Goal: Task Accomplishment & Management: Manage account settings

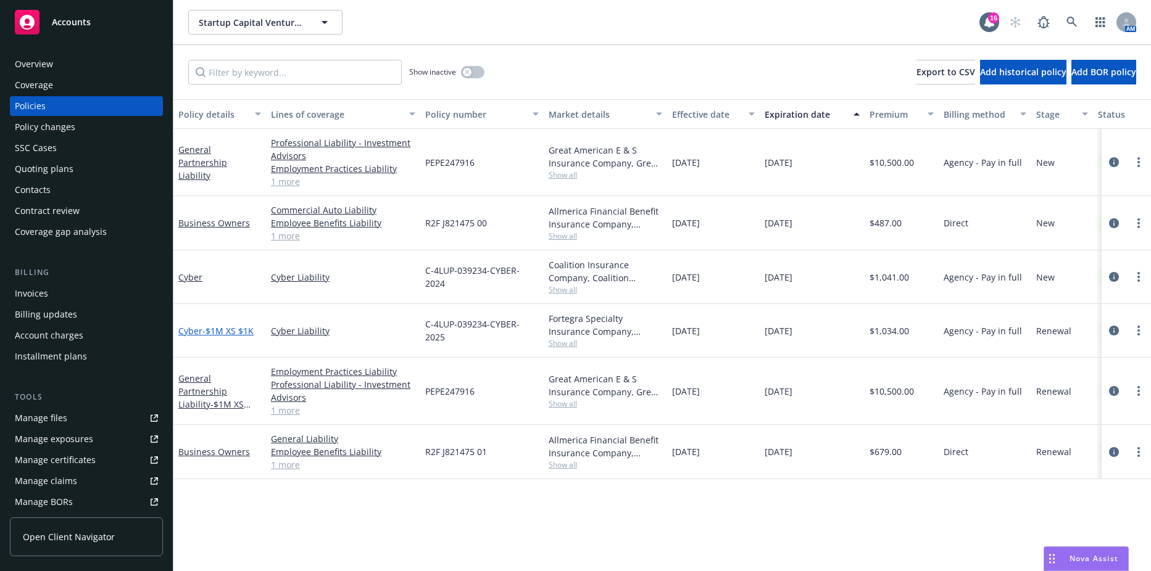
click at [247, 330] on span "- $1M XS $1K" at bounding box center [227, 331] width 51 height 12
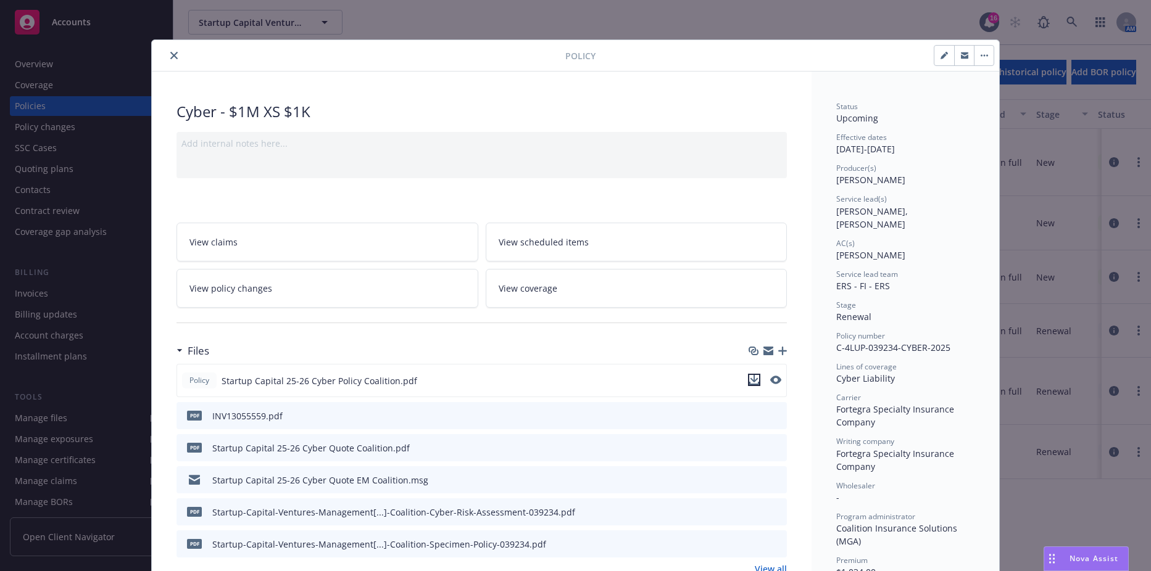
click at [749, 384] on icon "download file" at bounding box center [754, 383] width 10 height 3
click at [170, 53] on icon "close" at bounding box center [173, 55] width 7 height 7
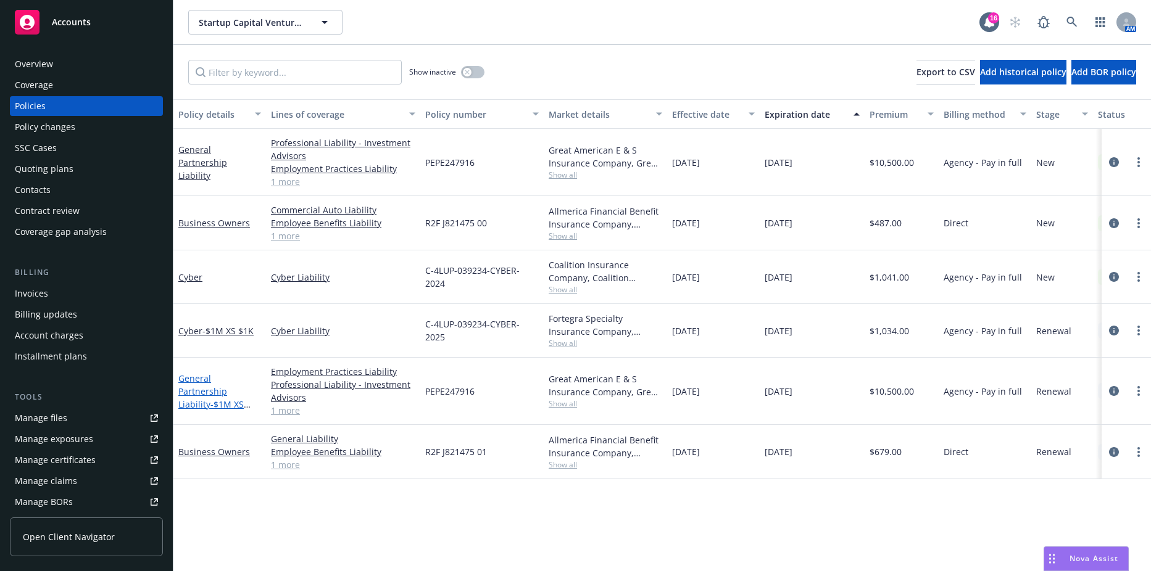
click at [221, 399] on span "- $1M XS $100K" at bounding box center [214, 411] width 72 height 25
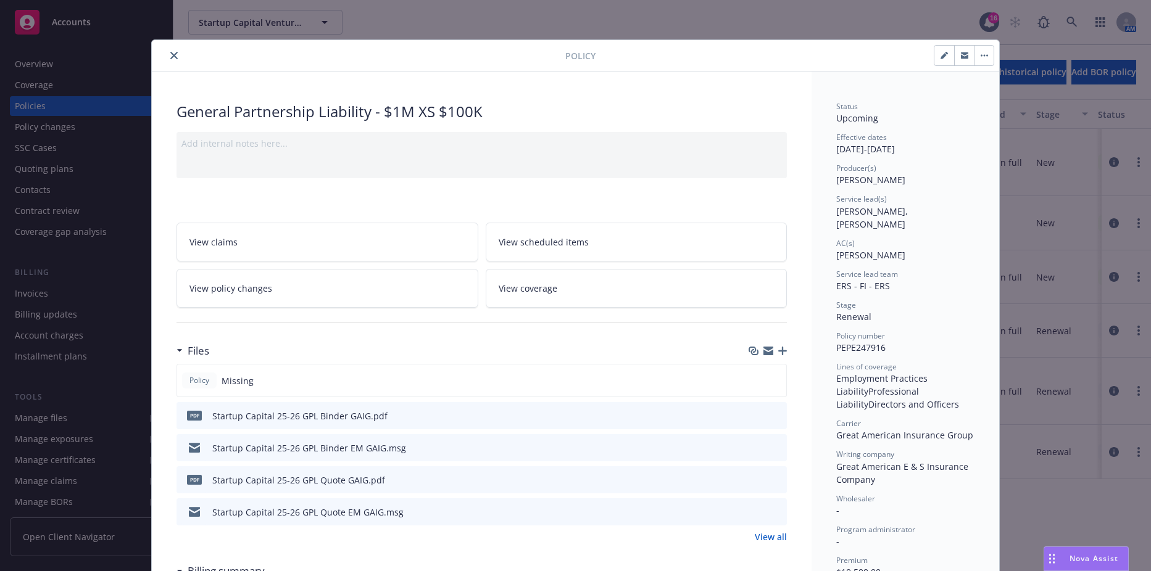
click at [752, 418] on icon "download file" at bounding box center [755, 415] width 10 height 10
click at [170, 51] on button "close" at bounding box center [174, 55] width 15 height 15
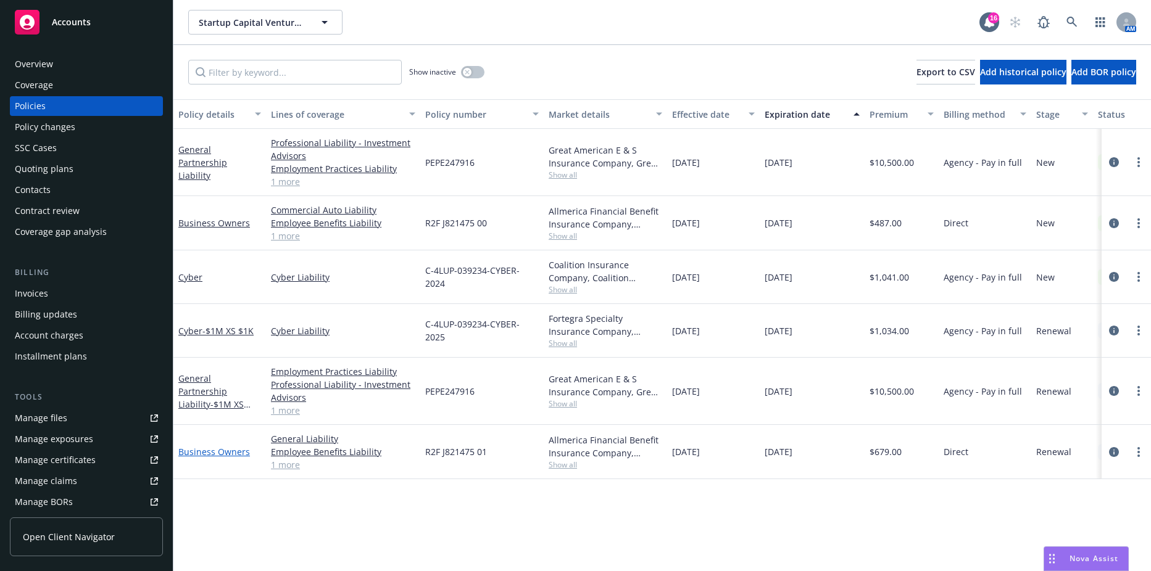
click at [214, 452] on link "Business Owners" at bounding box center [214, 452] width 72 height 12
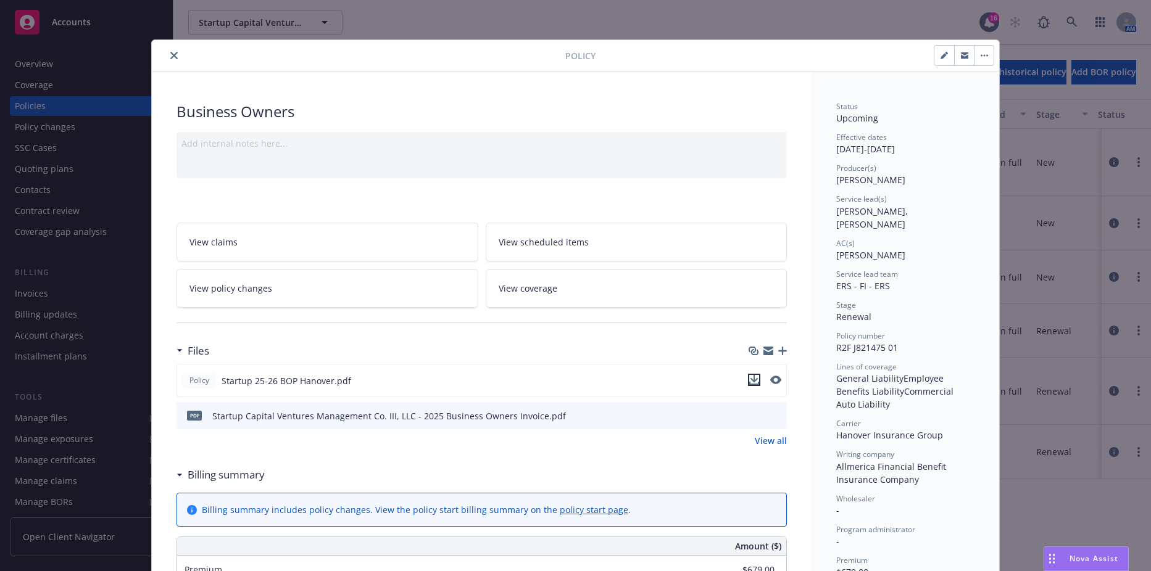
click at [753, 380] on icon "download file" at bounding box center [754, 380] width 10 height 10
click at [170, 57] on icon "close" at bounding box center [173, 55] width 7 height 7
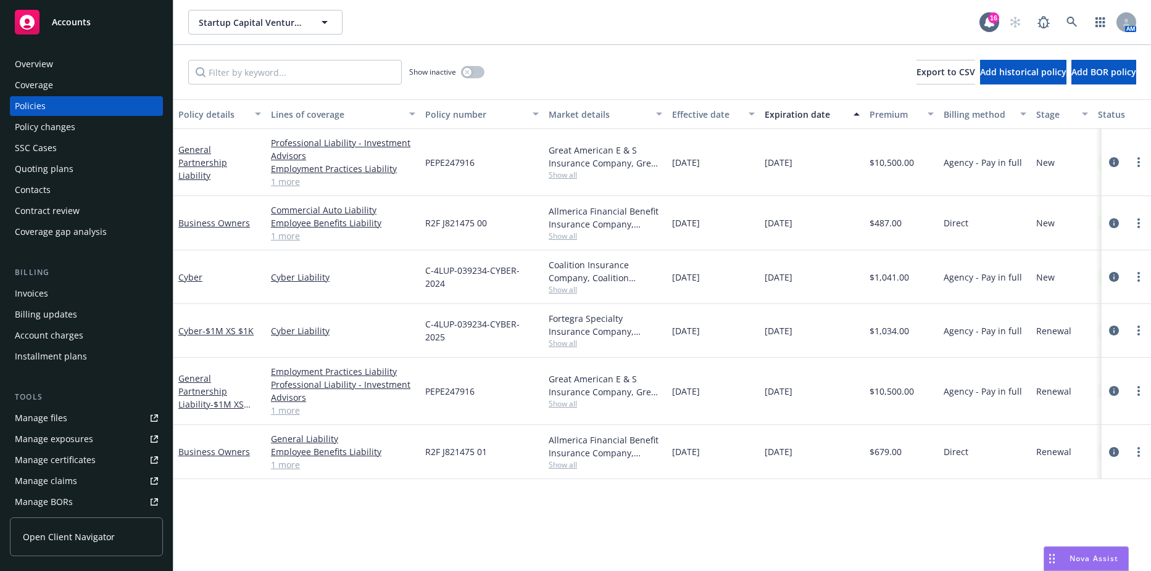
click at [76, 62] on div "Overview" at bounding box center [86, 64] width 143 height 20
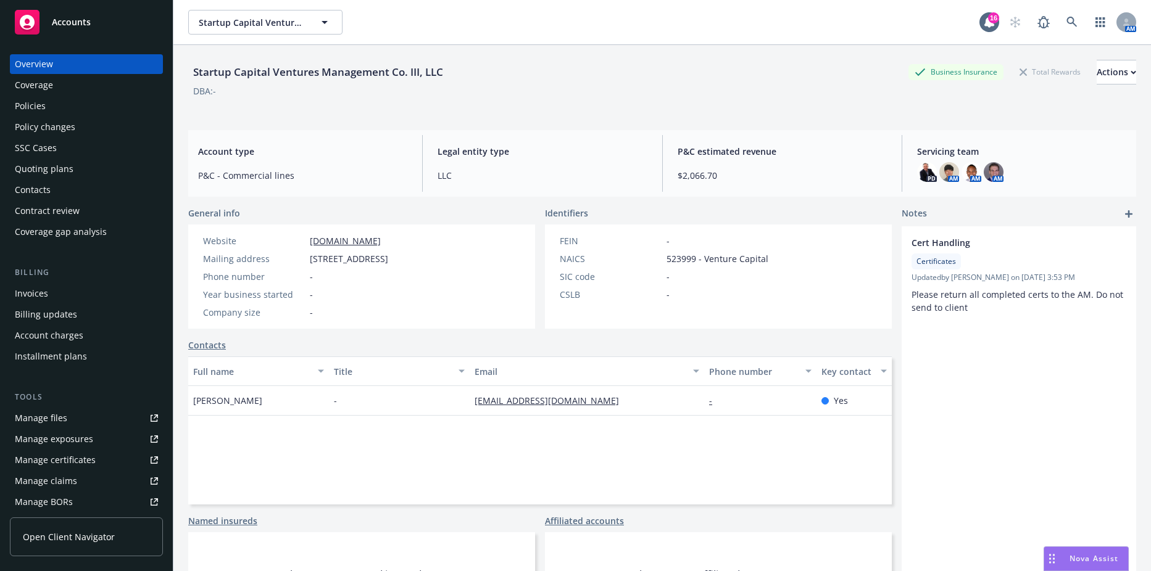
click at [65, 110] on div "Policies" at bounding box center [86, 106] width 143 height 20
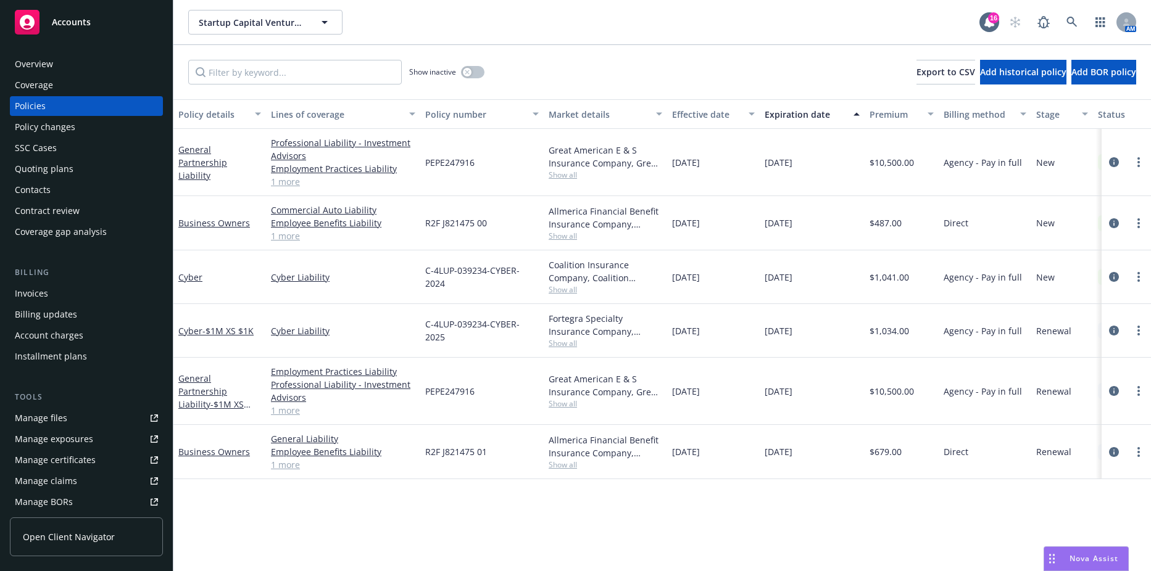
click at [69, 285] on div "Invoices" at bounding box center [86, 294] width 143 height 20
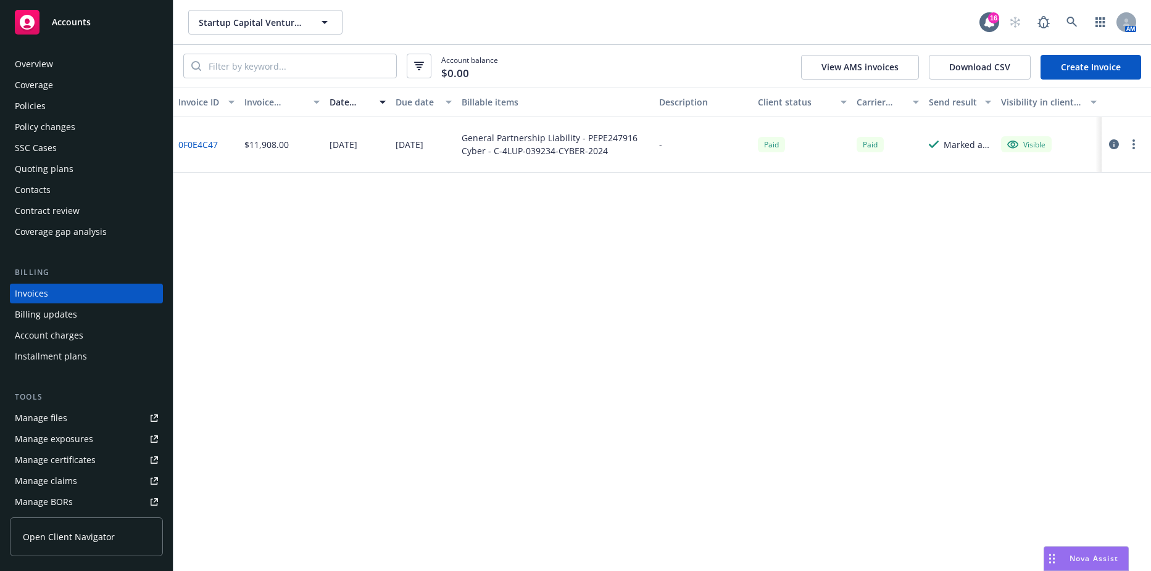
click at [1113, 57] on link "Create Invoice" at bounding box center [1090, 67] width 101 height 25
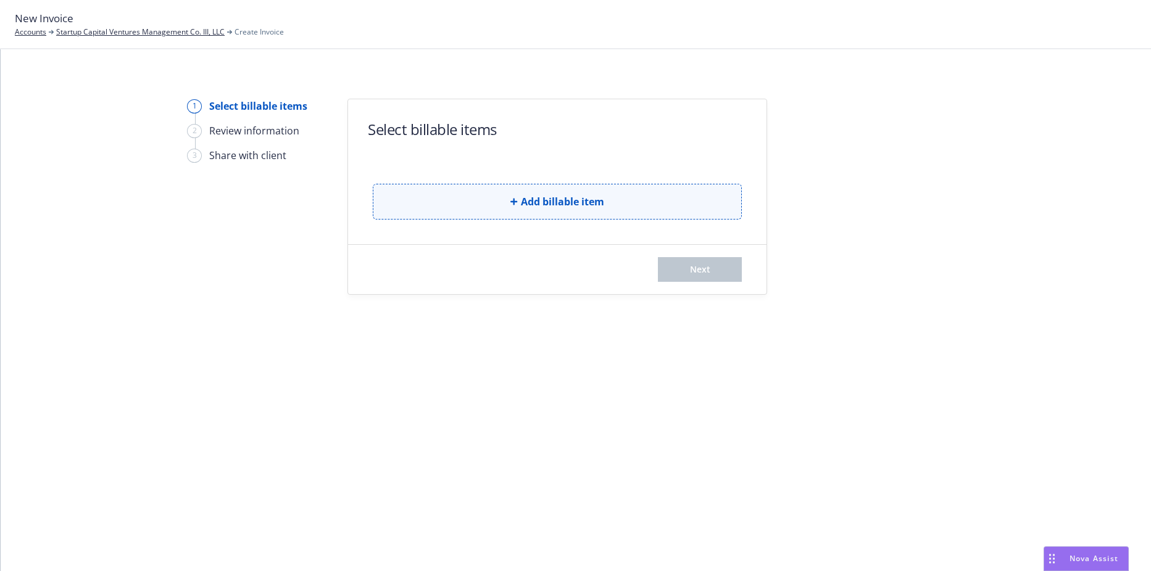
click at [539, 193] on button "Add billable item" at bounding box center [557, 202] width 369 height 36
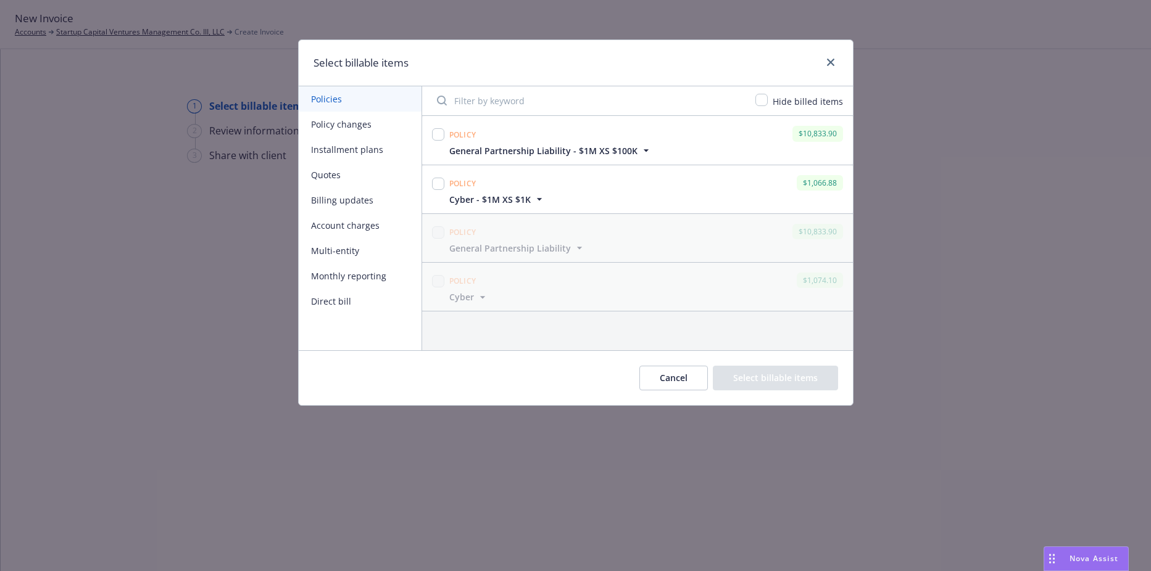
click at [447, 136] on div "Policy" at bounding box center [463, 134] width 32 height 20
click at [442, 135] on input "checkbox" at bounding box center [438, 134] width 12 height 12
checkbox input "true"
click at [439, 181] on input "checkbox" at bounding box center [438, 184] width 12 height 12
checkbox input "true"
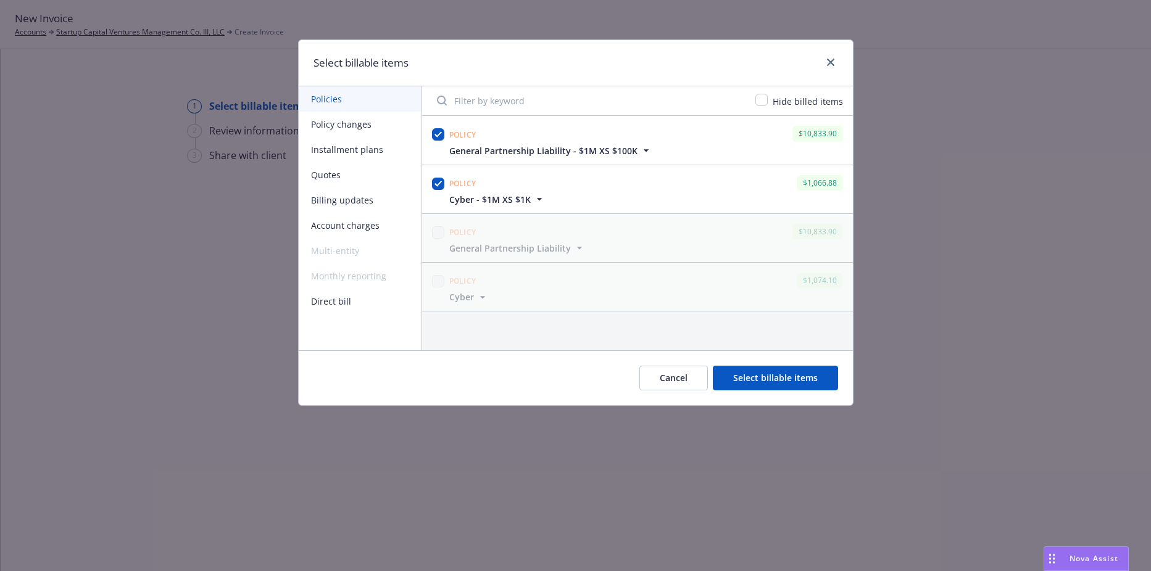
click at [758, 372] on button "Select billable items" at bounding box center [775, 378] width 125 height 25
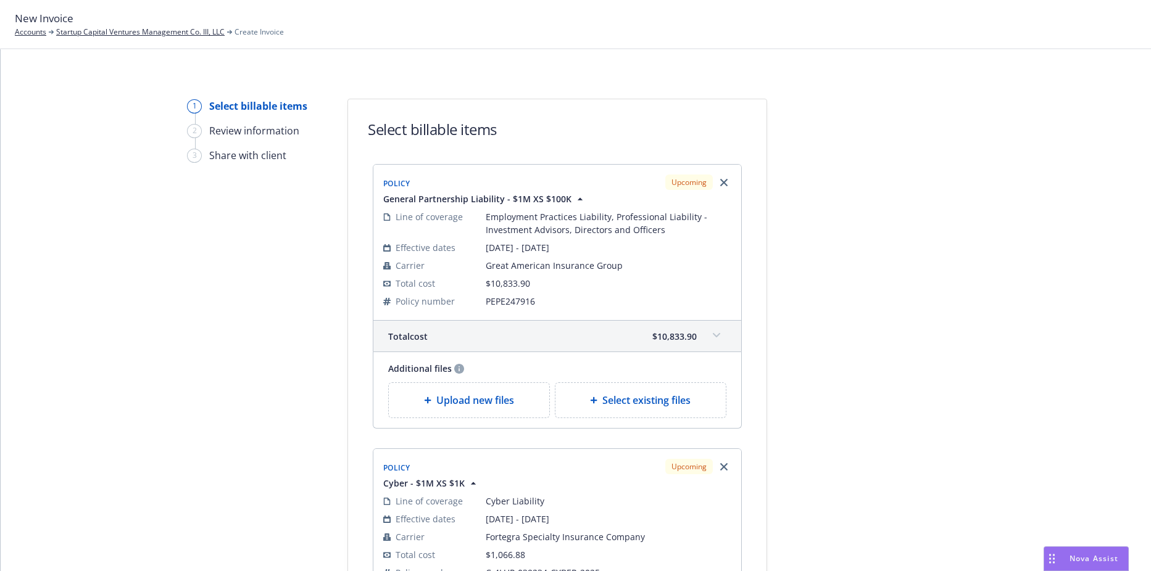
scroll to position [309, 0]
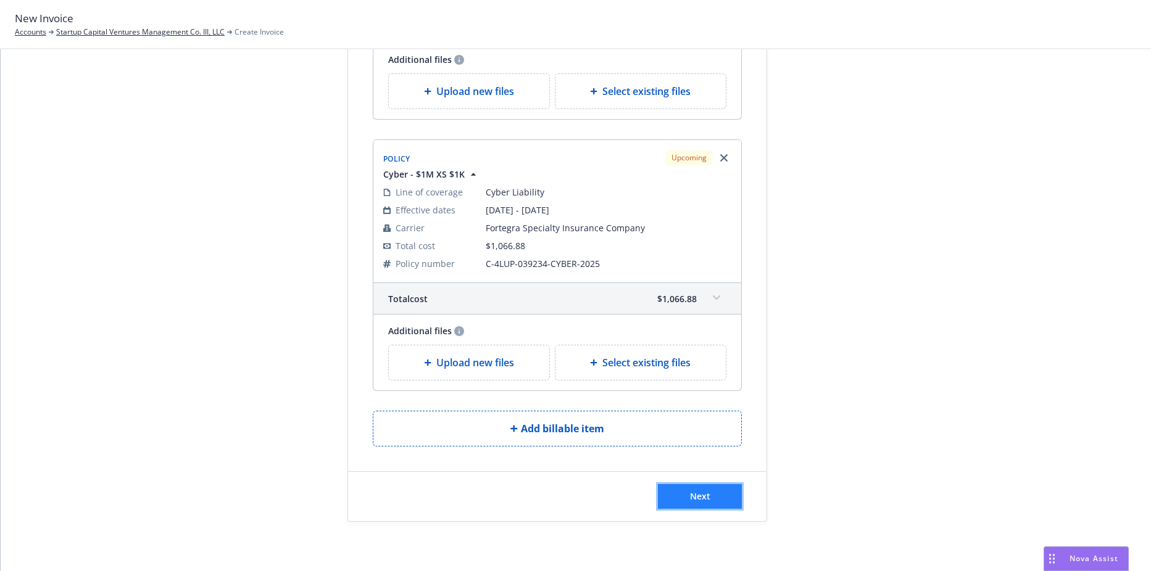
click at [721, 491] on button "Next" at bounding box center [700, 496] width 84 height 25
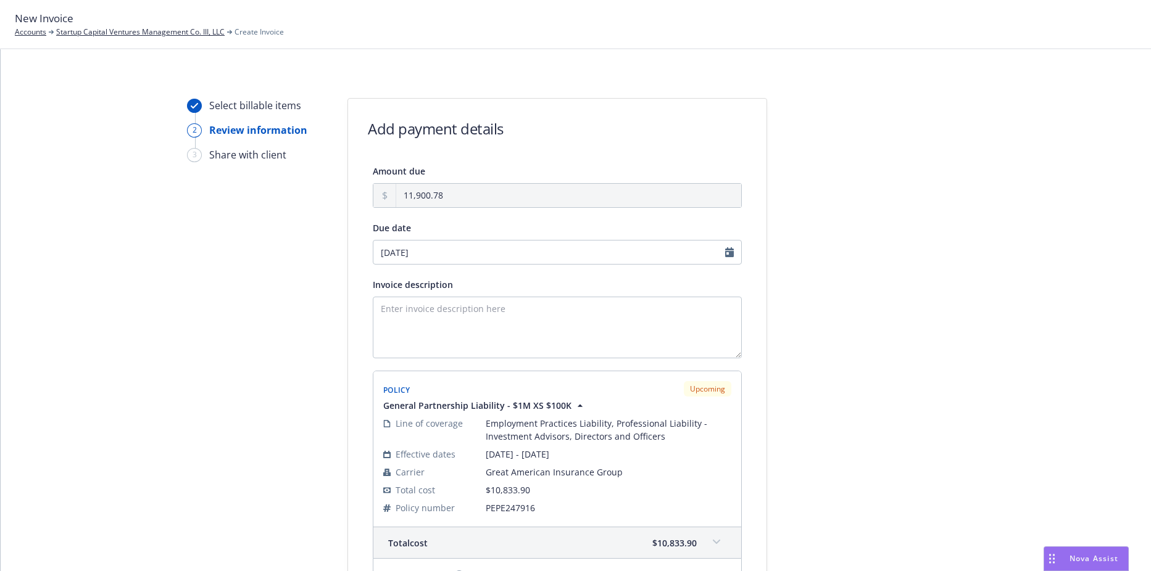
scroll to position [0, 0]
select select "August"
select select "2025"
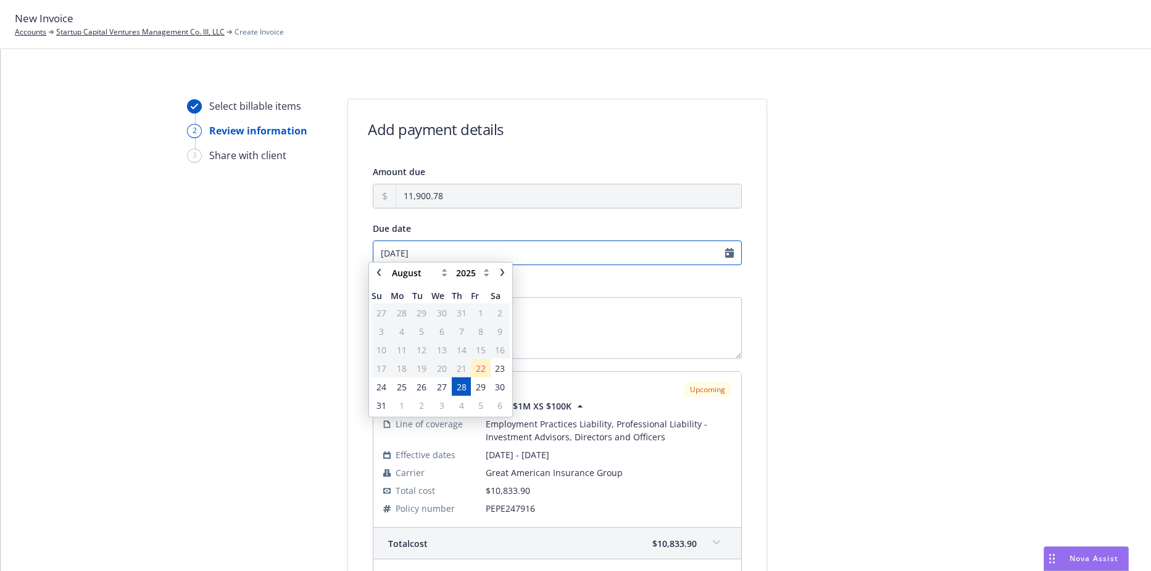
click at [452, 260] on input "08/28/2025" at bounding box center [557, 253] width 369 height 25
click at [479, 416] on span "5" at bounding box center [480, 411] width 5 height 13
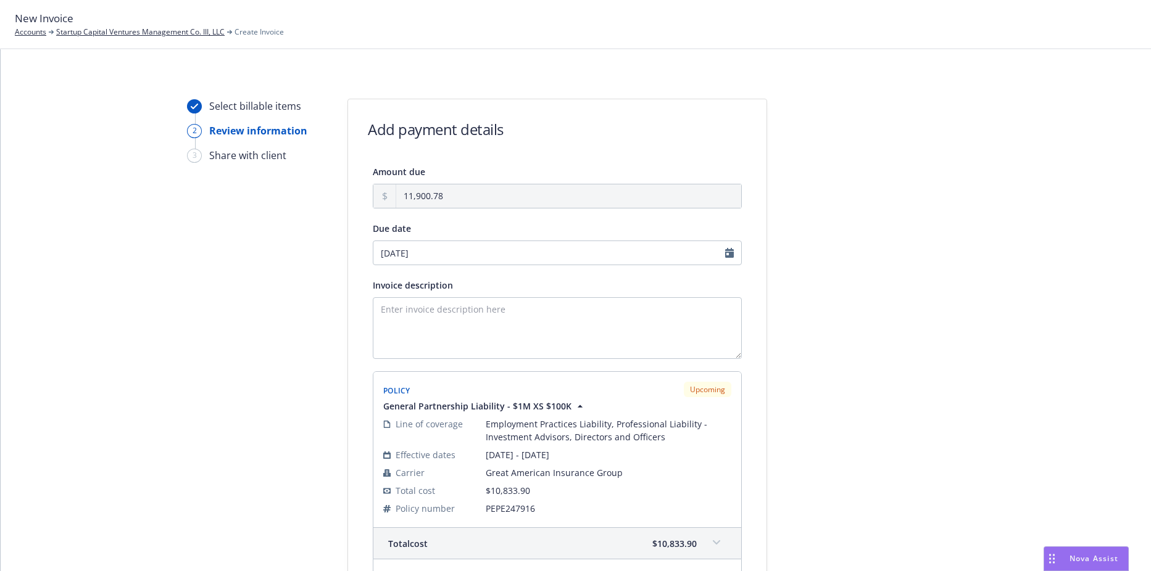
type input "09/05/2025"
click at [479, 329] on textarea "Invoice description" at bounding box center [557, 328] width 369 height 62
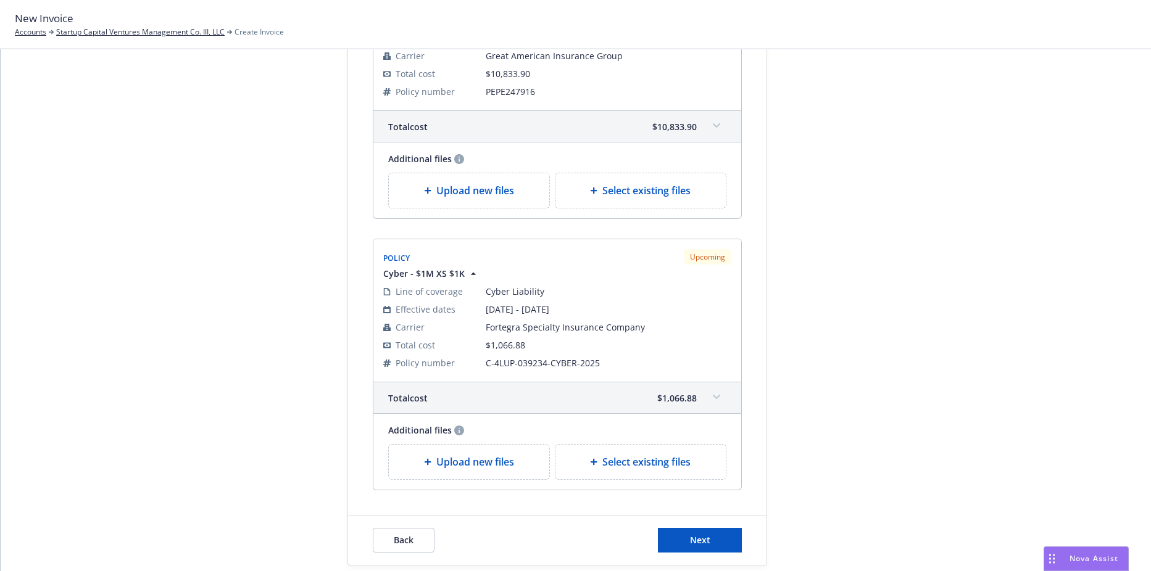
scroll to position [461, 0]
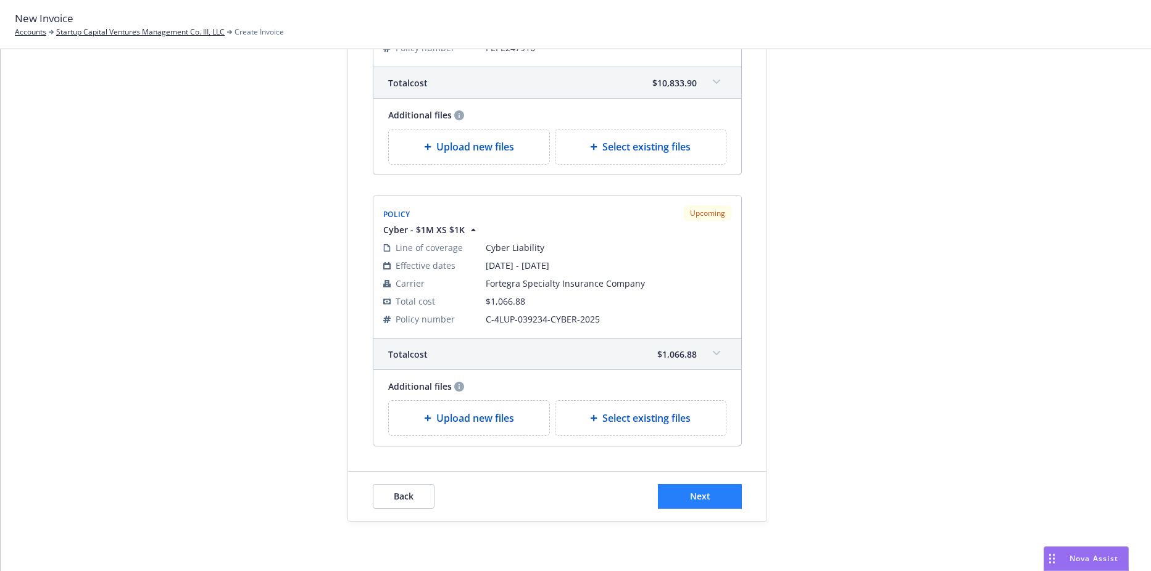
type textarea "2025 D&O, Cyber"
click at [682, 491] on button "Next" at bounding box center [700, 496] width 84 height 25
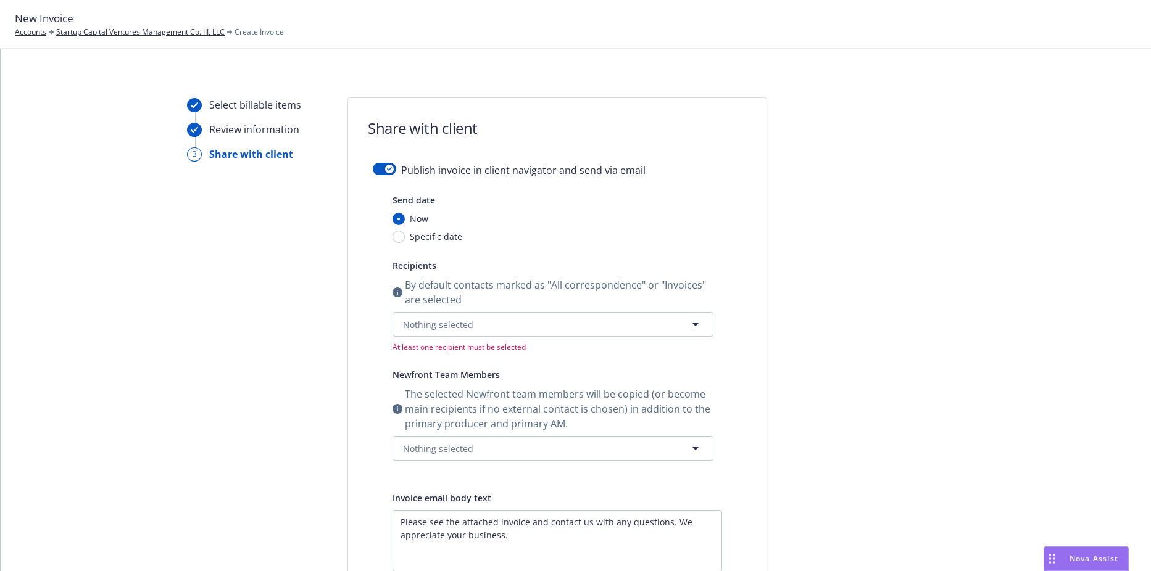
scroll to position [0, 0]
click at [387, 168] on icon "button" at bounding box center [389, 170] width 5 height 4
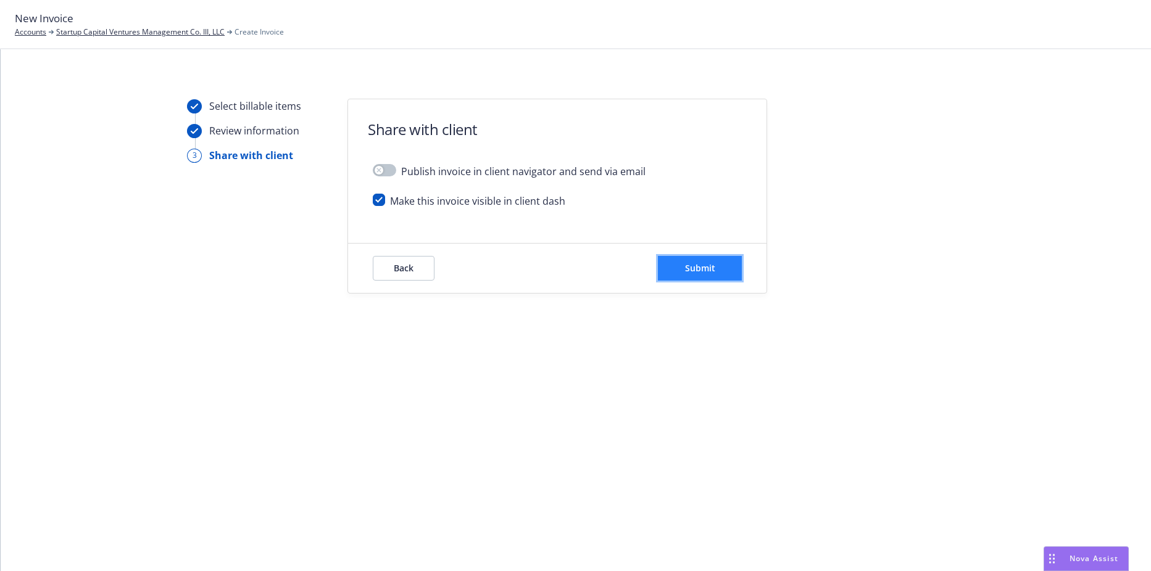
click at [682, 262] on button "Submit" at bounding box center [700, 268] width 84 height 25
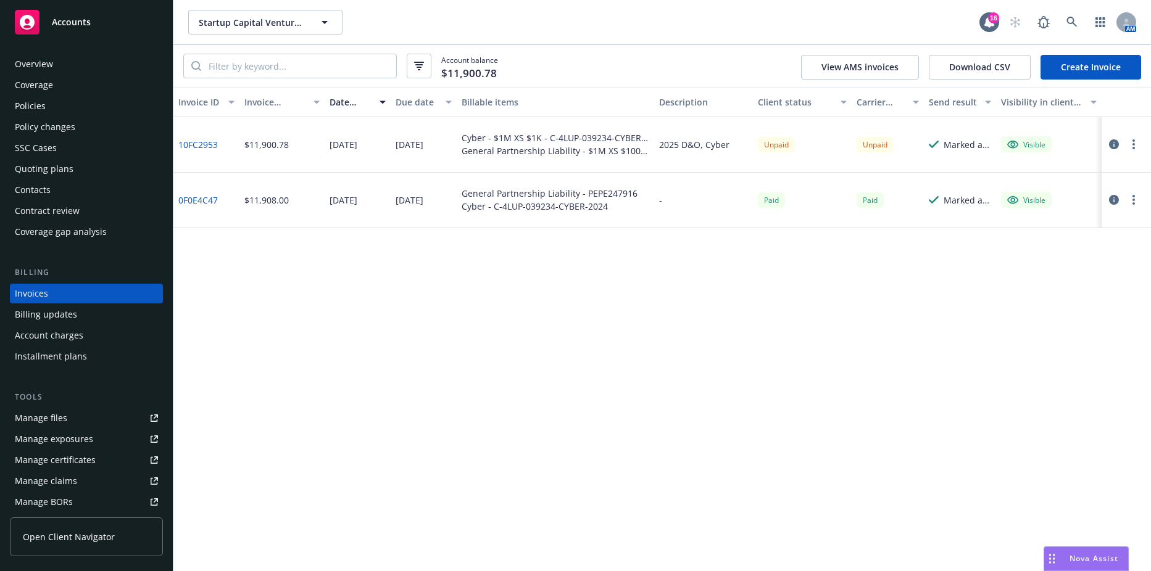
click at [215, 146] on link "10FC2953" at bounding box center [197, 144] width 39 height 13
click at [1135, 149] on button "button" at bounding box center [1133, 144] width 15 height 15
click at [1087, 320] on link "Copy logging email" at bounding box center [1061, 317] width 157 height 25
click at [64, 191] on div "Contacts" at bounding box center [86, 190] width 143 height 20
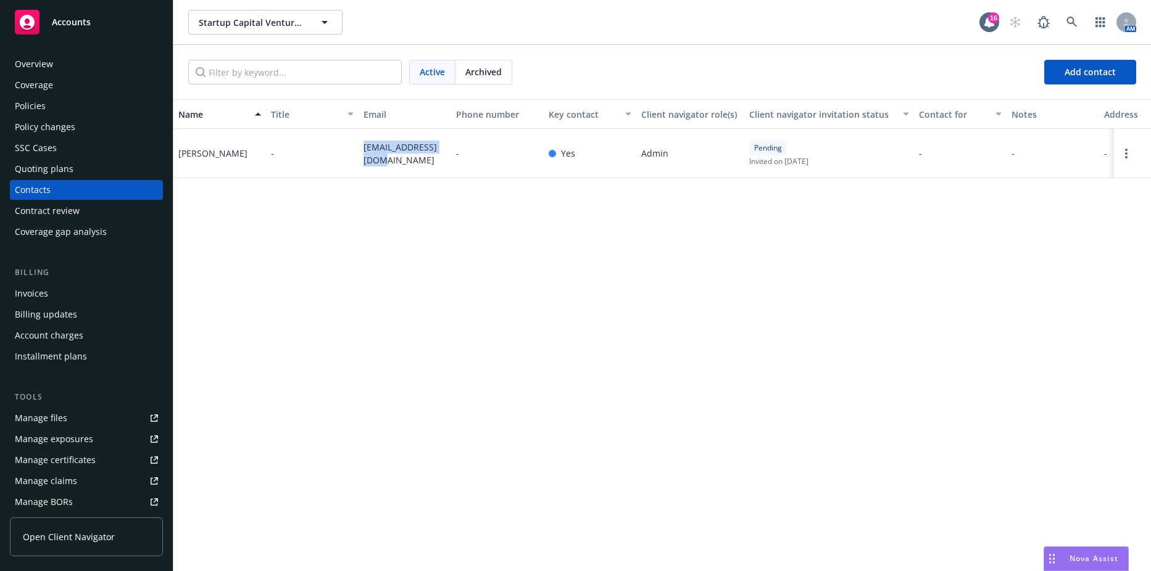
drag, startPoint x: 363, startPoint y: 146, endPoint x: 418, endPoint y: 165, distance: 58.7
click at [418, 165] on div "dsinger@scv-sbi.com" at bounding box center [405, 153] width 93 height 49
copy span "dsinger@scv-sbi.com"
click at [245, 12] on button "Startup Capital Ventures Management Co. III, LLC" at bounding box center [265, 22] width 154 height 25
type input "g"
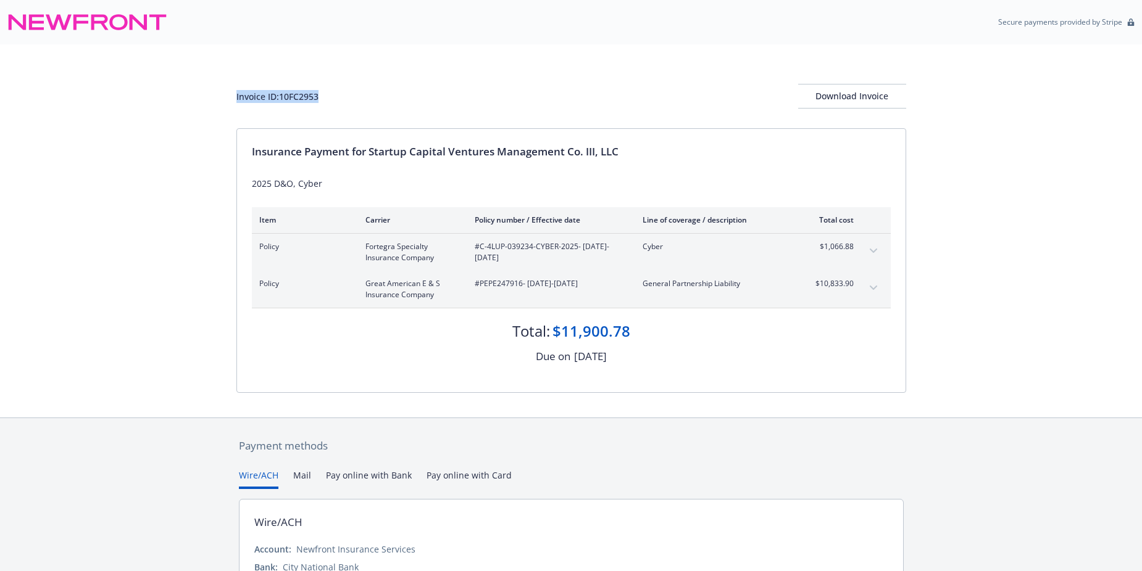
drag, startPoint x: 326, startPoint y: 94, endPoint x: 225, endPoint y: 96, distance: 101.2
click at [225, 96] on div "Invoice ID: 10FC2953 Download Invoice Insurance Payment for Startup Capital Ven…" at bounding box center [571, 230] width 1142 height 373
drag, startPoint x: 225, startPoint y: 96, endPoint x: 297, endPoint y: 100, distance: 72.3
copy div "Invoice ID: 10FC2953"
click at [881, 91] on div "Download Invoice" at bounding box center [852, 96] width 108 height 23
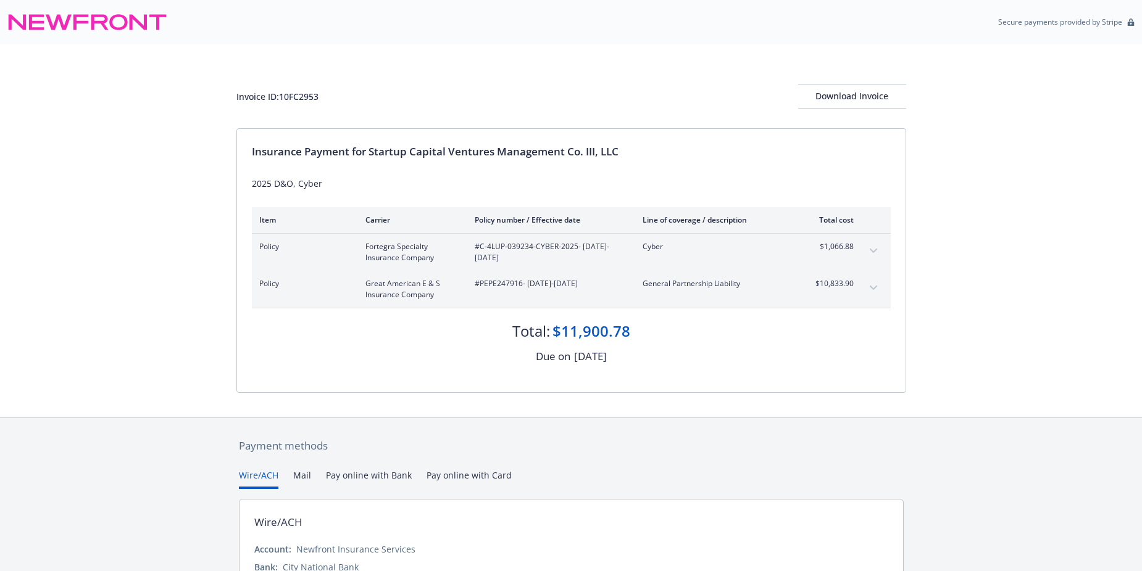
click at [871, 254] on button "expand content" at bounding box center [873, 251] width 20 height 20
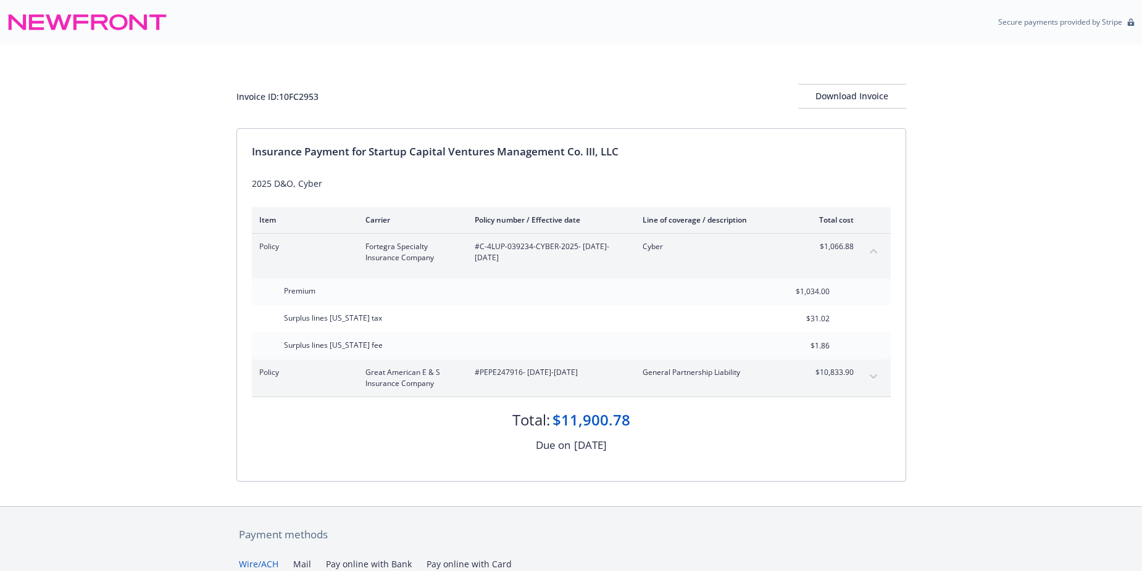
click at [866, 374] on button "expand content" at bounding box center [873, 377] width 20 height 20
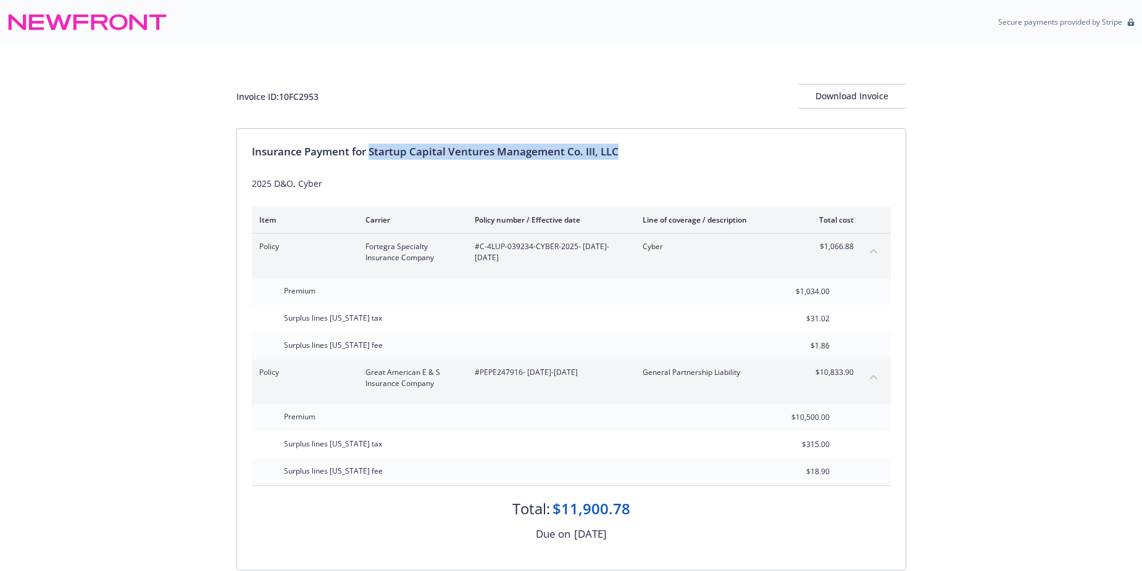
drag, startPoint x: 371, startPoint y: 152, endPoint x: 626, endPoint y: 152, distance: 255.5
click at [626, 152] on div "Insurance Payment for Startup Capital Ventures Management Co. III, LLC" at bounding box center [571, 152] width 639 height 16
drag, startPoint x: 626, startPoint y: 152, endPoint x: 581, endPoint y: 153, distance: 45.7
copy div "Startup Capital Ventures Management Co. III, LLC"
click at [875, 376] on icon "collapse content" at bounding box center [872, 377] width 7 height 5
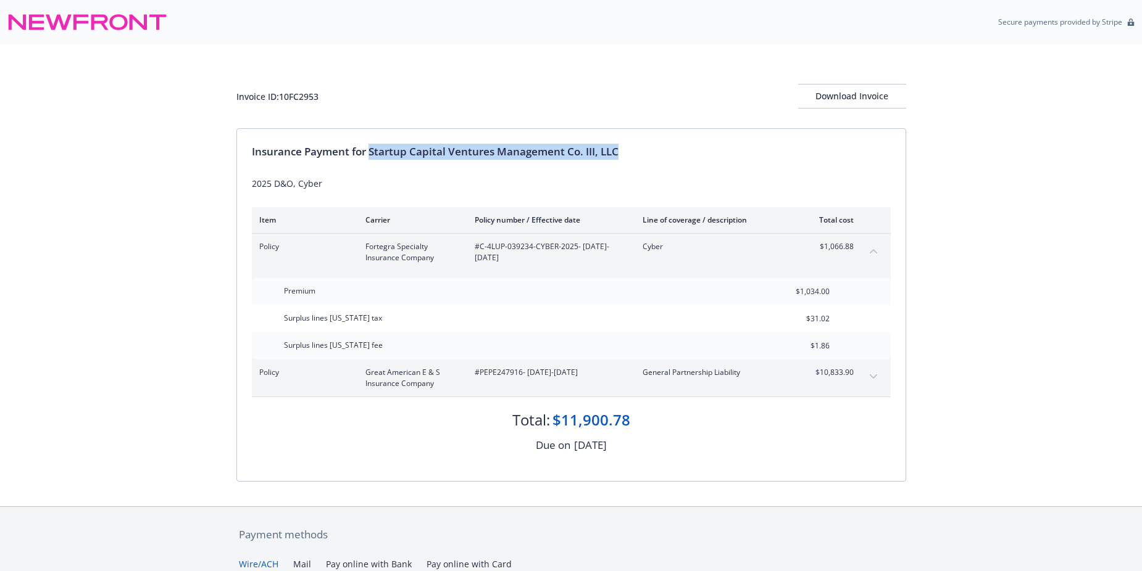
click at [871, 251] on icon "collapse content" at bounding box center [872, 251] width 7 height 5
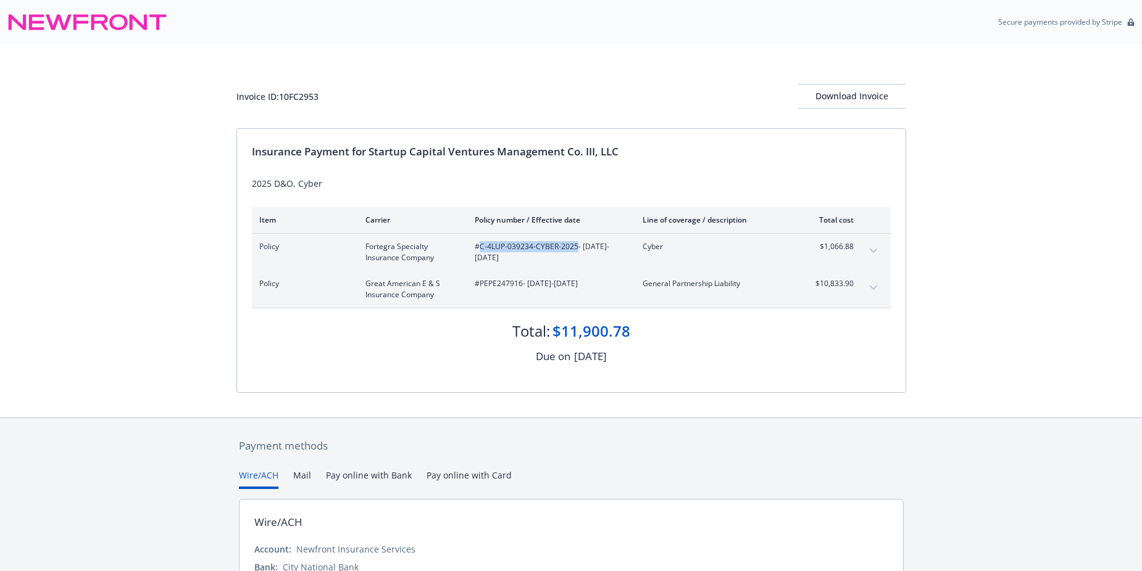
drag, startPoint x: 478, startPoint y: 247, endPoint x: 575, endPoint y: 248, distance: 96.3
click at [575, 248] on span "#C-4LUP-039234-CYBER-2025 - 08/28/2025-08/28/2026" at bounding box center [549, 252] width 148 height 22
copy span "C-4LUP-039234-CYBER-2025"
click at [491, 283] on span "#PEPE247916 - 08/28/2025-08/28/2026" at bounding box center [549, 283] width 148 height 11
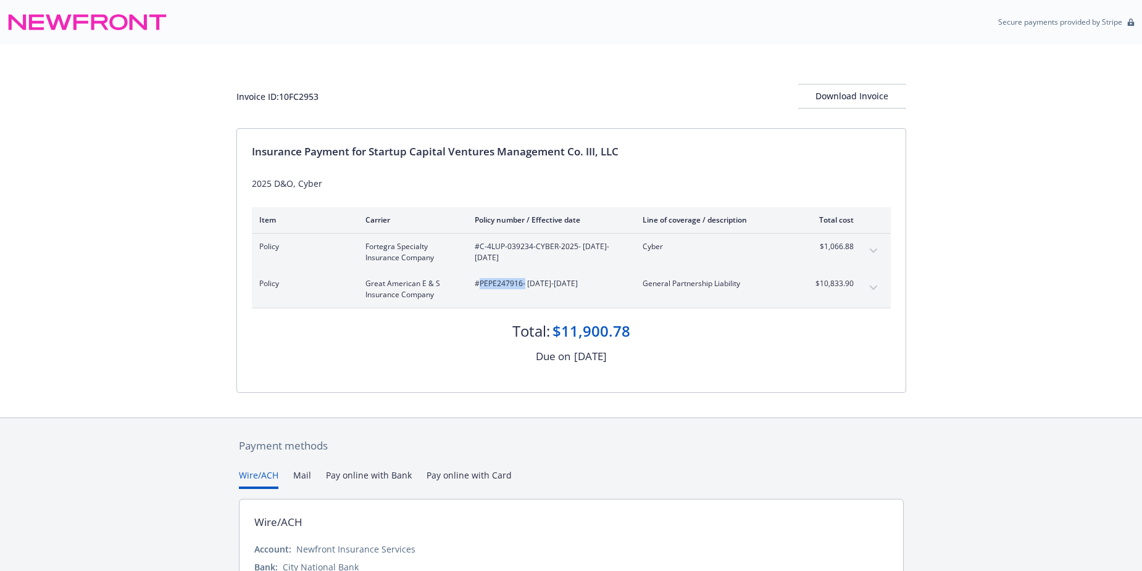
copy span "PEPE247916"
drag, startPoint x: 814, startPoint y: 246, endPoint x: 851, endPoint y: 249, distance: 37.2
click at [851, 249] on span "$1,066.88" at bounding box center [830, 246] width 46 height 11
drag, startPoint x: 851, startPoint y: 249, endPoint x: 836, endPoint y: 251, distance: 15.6
click at [836, 251] on span "$1,066.88" at bounding box center [830, 246] width 46 height 11
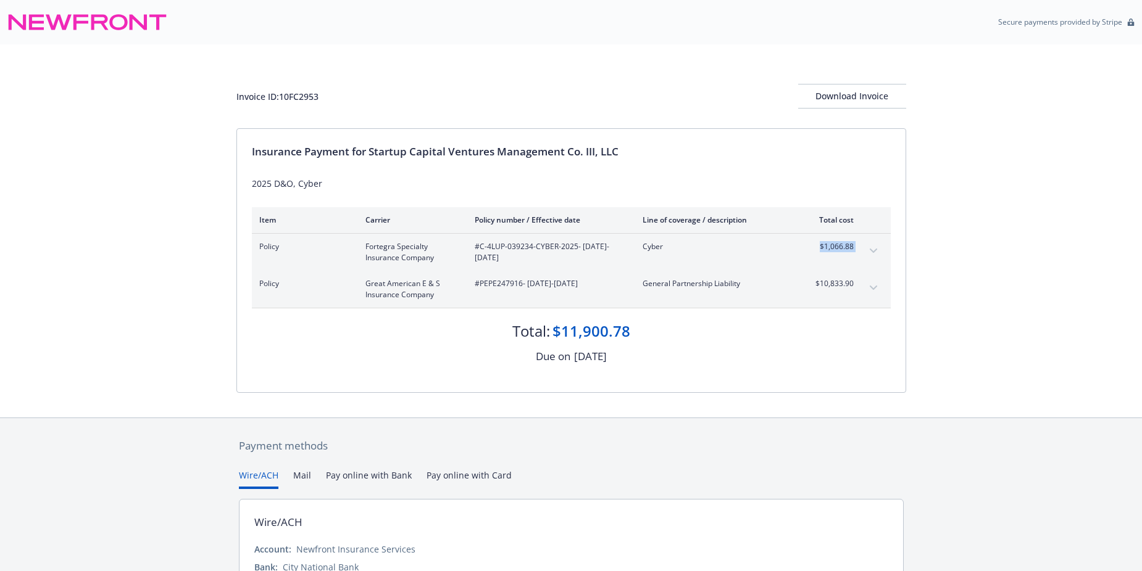
drag, startPoint x: 815, startPoint y: 252, endPoint x: 877, endPoint y: 251, distance: 62.3
click at [877, 251] on div "Policy Fortegra Specialty Insurance Company #C-4LUP-039234-CYBER-2025 - 08/28/2…" at bounding box center [571, 252] width 639 height 37
drag, startPoint x: 877, startPoint y: 251, endPoint x: 819, endPoint y: 246, distance: 58.2
copy tbody "$1,066.88 Premium Surplus lines California tax Surplus lines California fee"
drag, startPoint x: 809, startPoint y: 283, endPoint x: 852, endPoint y: 287, distance: 43.4
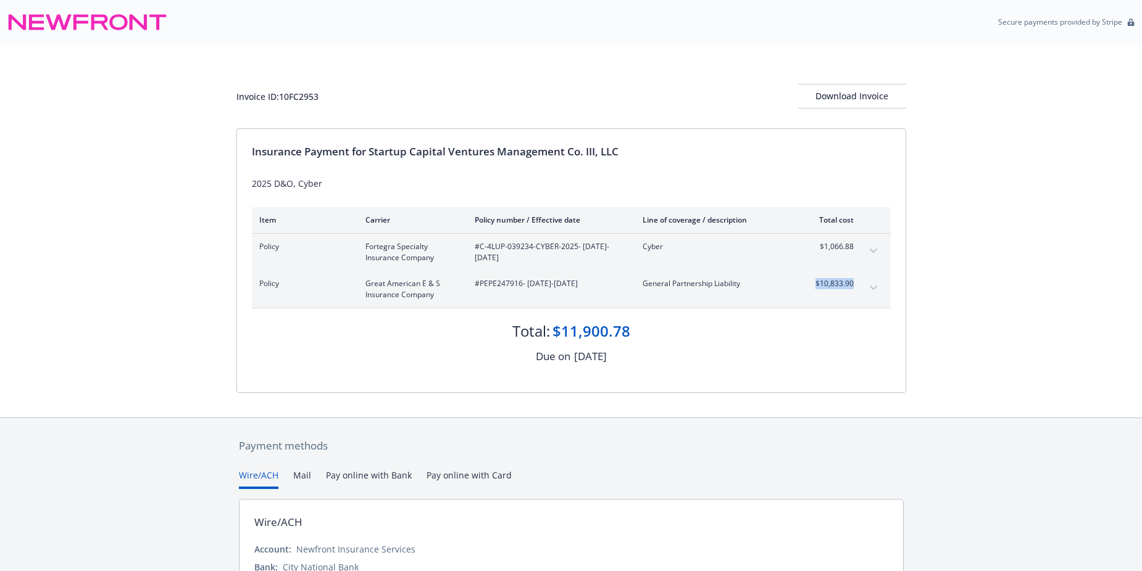
click at [852, 287] on span "$10,833.90" at bounding box center [830, 283] width 46 height 11
drag, startPoint x: 852, startPoint y: 287, endPoint x: 840, endPoint y: 284, distance: 12.7
copy span "$10,833.90"
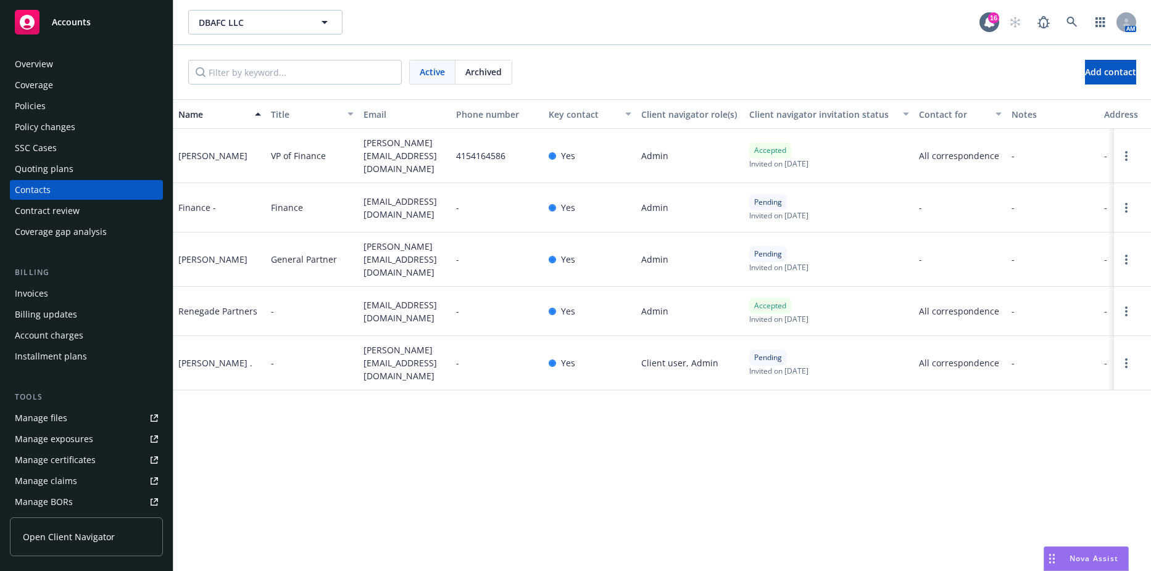
click at [336, 23] on button "DBAFC LLC" at bounding box center [265, 22] width 154 height 25
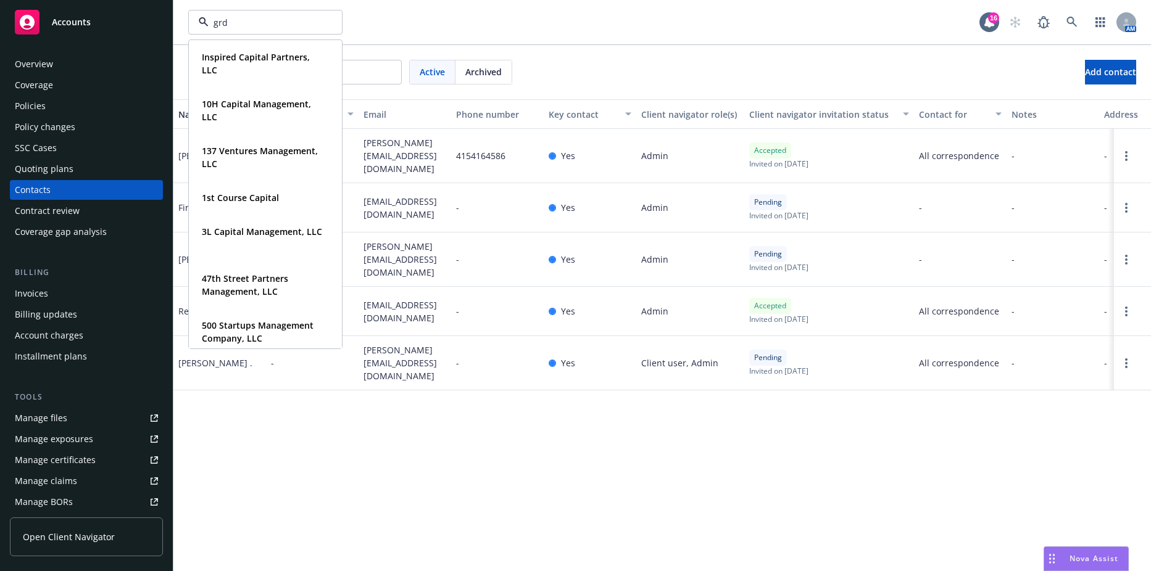
type input "grdn"
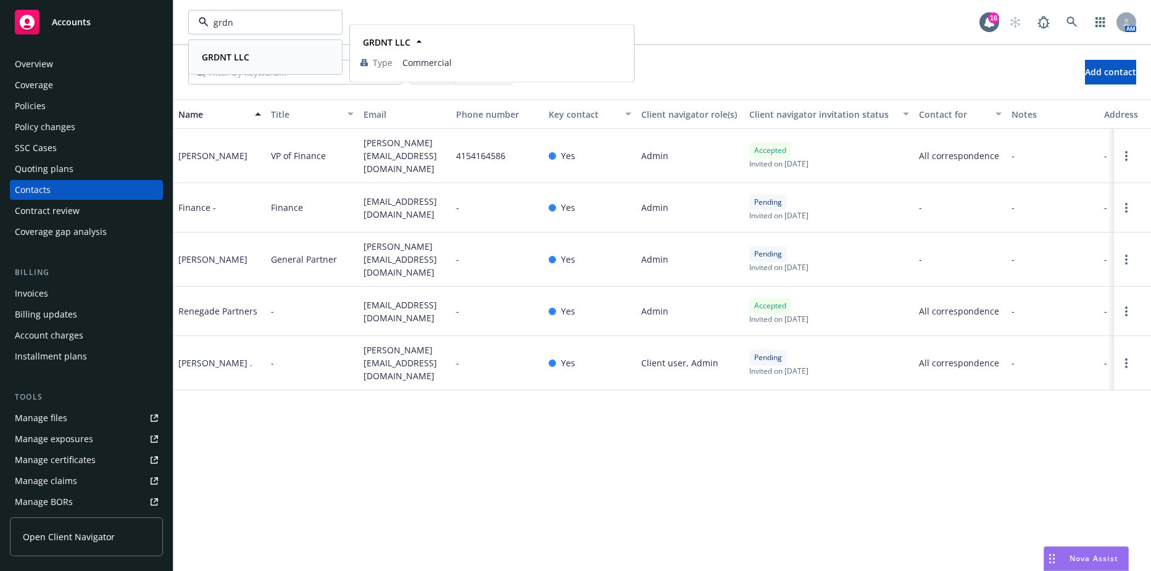
click at [205, 66] on div "GRDNT LLC Type Commercial" at bounding box center [265, 57] width 152 height 33
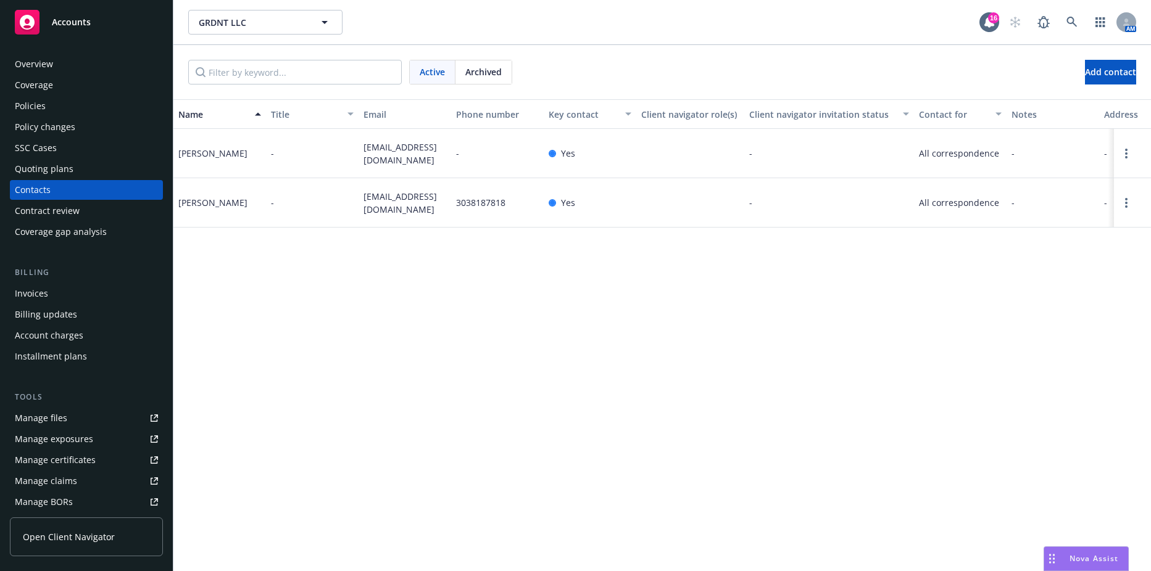
click at [99, 96] on div "Overview Coverage Policies Policy changes SSC Cases Quoting plans Contacts Cont…" at bounding box center [86, 148] width 153 height 188
click at [83, 107] on div "Policies" at bounding box center [86, 106] width 143 height 20
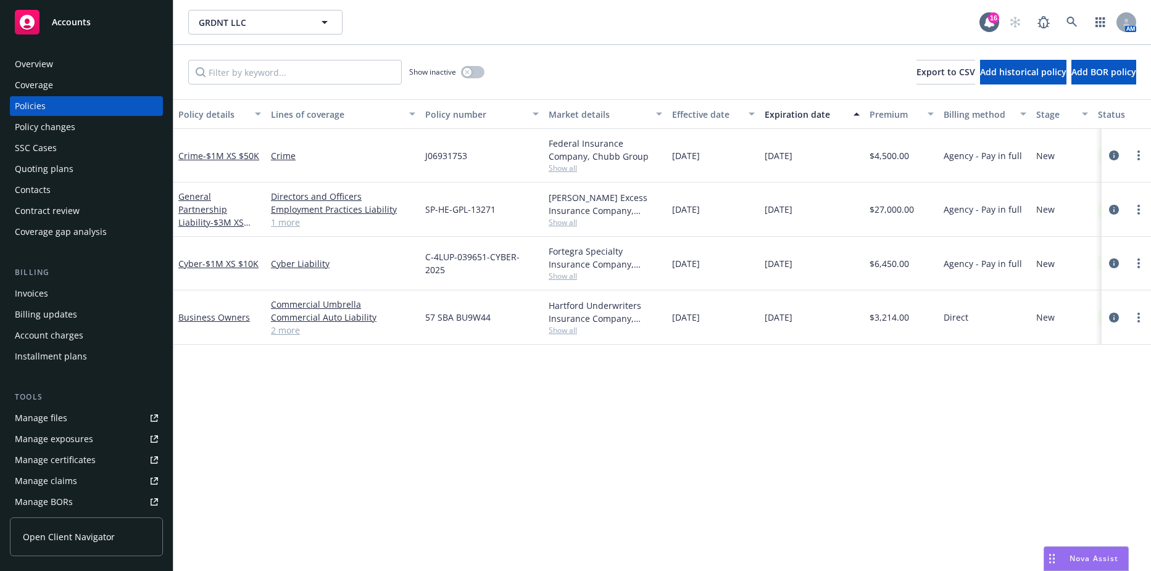
click at [54, 64] on div "Overview" at bounding box center [86, 64] width 143 height 20
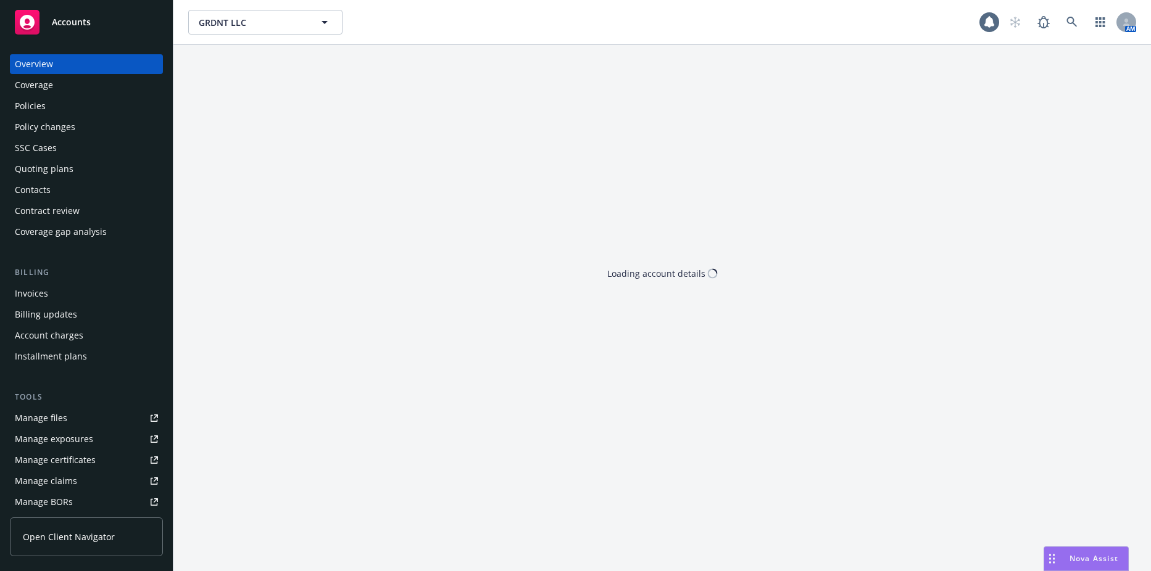
click at [82, 60] on div "Overview" at bounding box center [86, 64] width 143 height 20
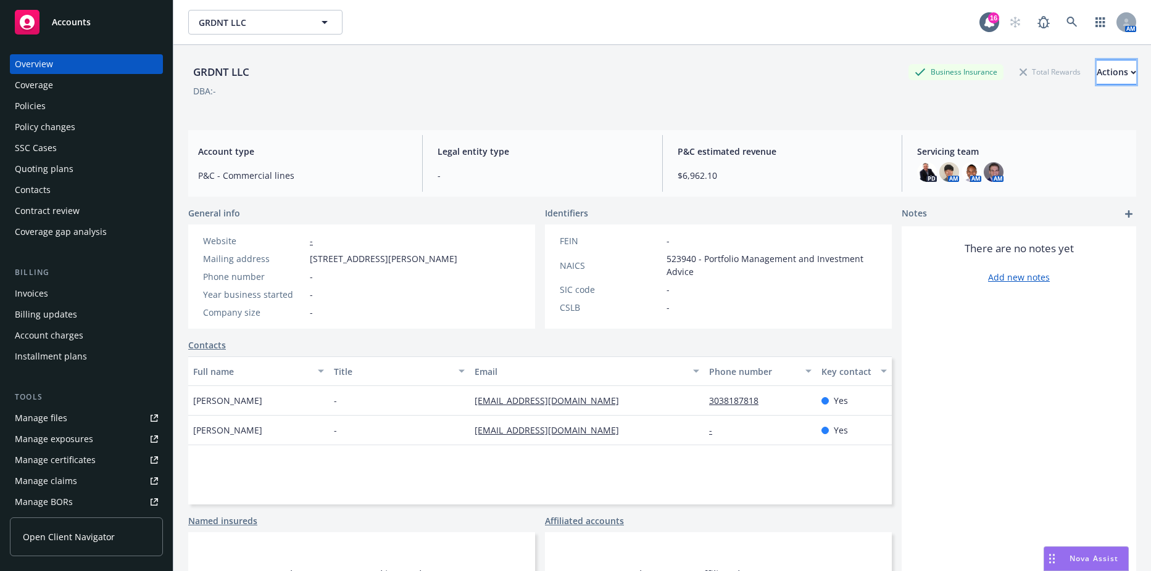
click at [1097, 70] on div "Actions" at bounding box center [1116, 71] width 39 height 23
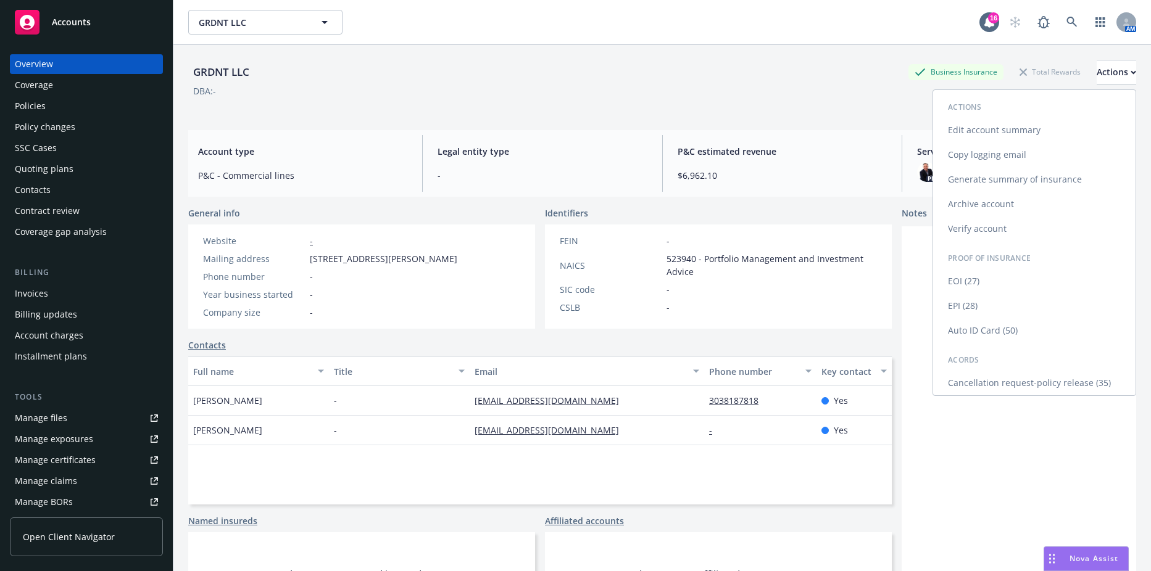
click at [969, 278] on link "EOI (27)" at bounding box center [1034, 281] width 202 height 25
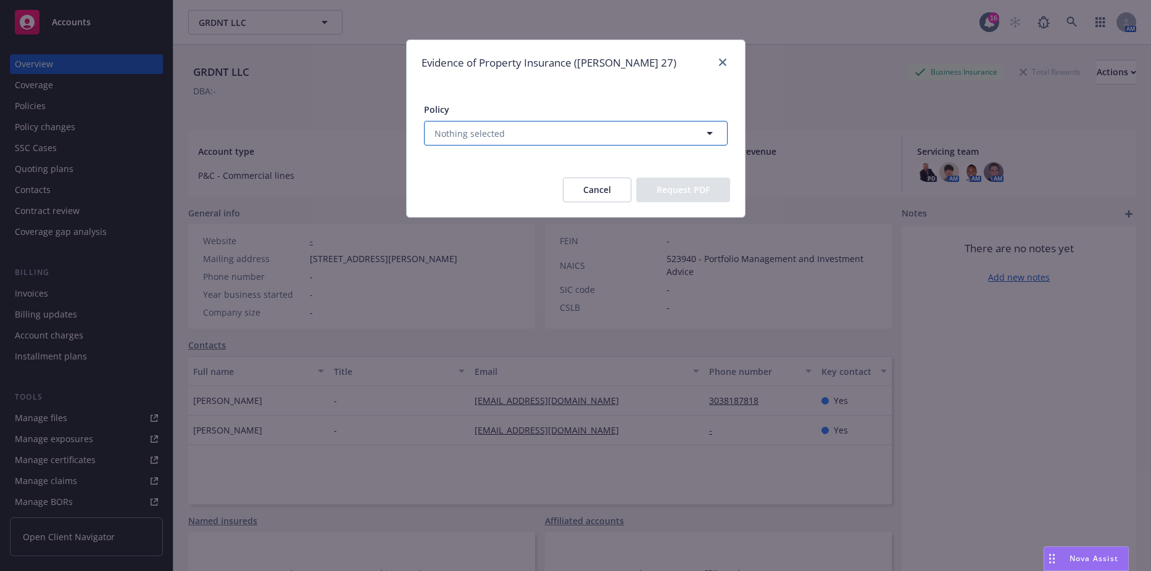
click at [540, 122] on button "Nothing selected" at bounding box center [576, 133] width 304 height 25
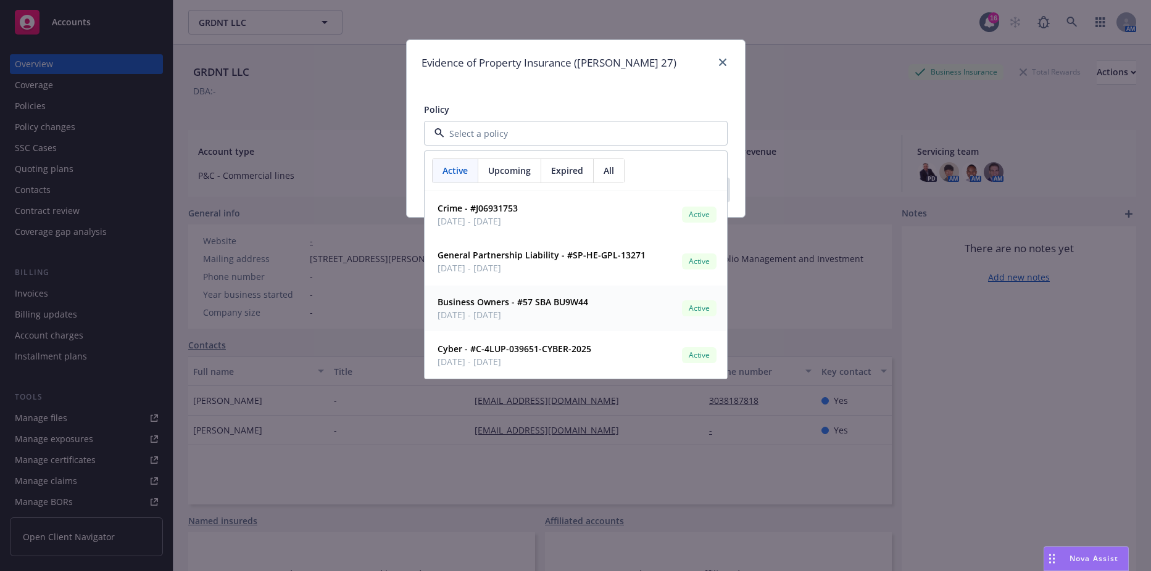
click at [516, 305] on strong "Business Owners - #57 SBA BU9W44" at bounding box center [513, 302] width 151 height 12
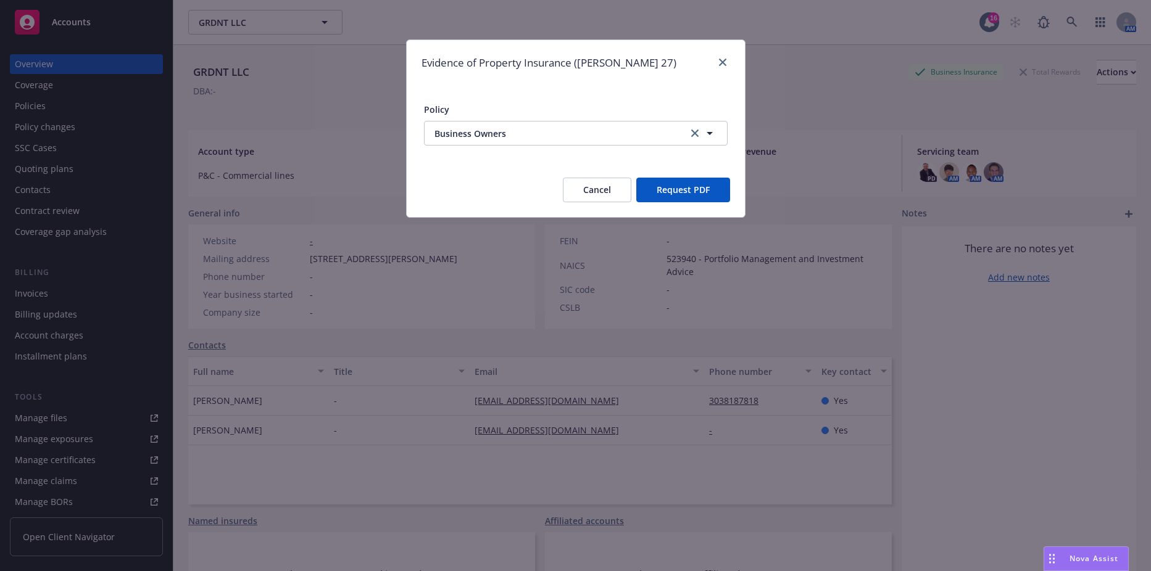
click at [679, 195] on button "Request PDF" at bounding box center [683, 190] width 94 height 25
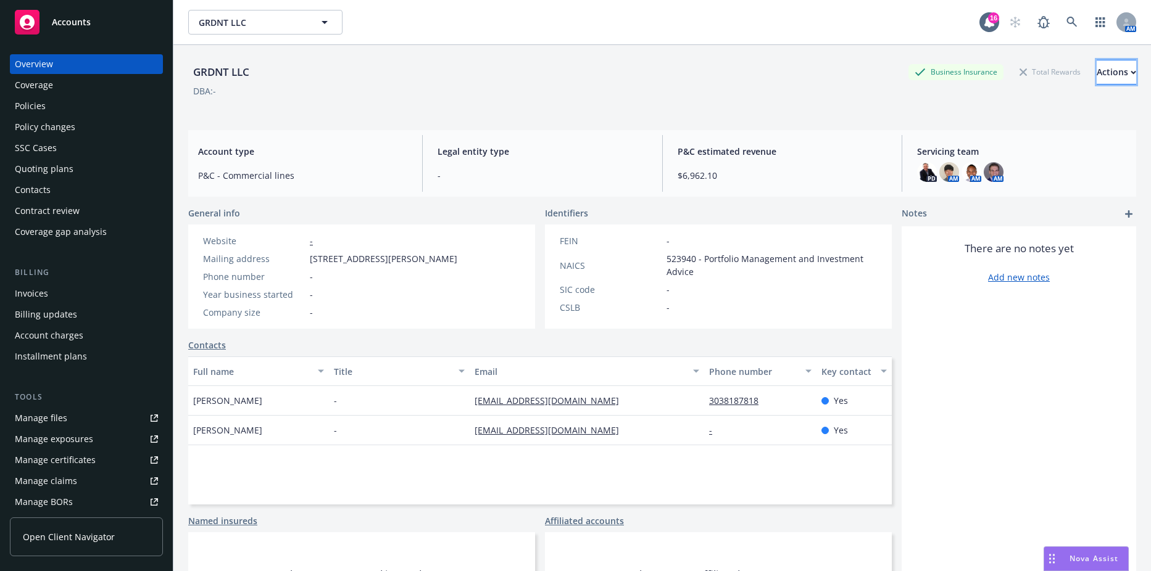
click at [1108, 68] on button "Actions" at bounding box center [1116, 72] width 39 height 25
click at [824, 94] on div "DBA: -" at bounding box center [662, 91] width 948 height 13
